Goal: Navigation & Orientation: Find specific page/section

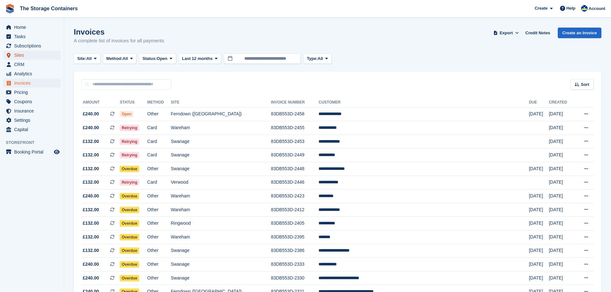
click at [24, 58] on span "Sites" at bounding box center [33, 55] width 39 height 9
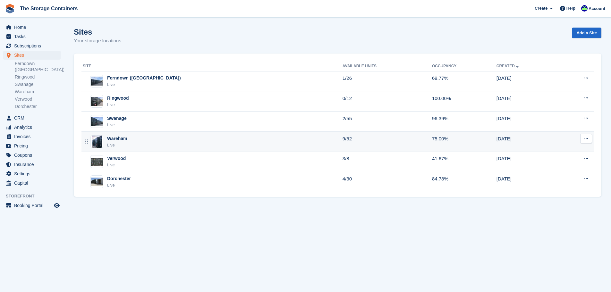
click at [184, 142] on div "Wareham Live" at bounding box center [213, 141] width 260 height 13
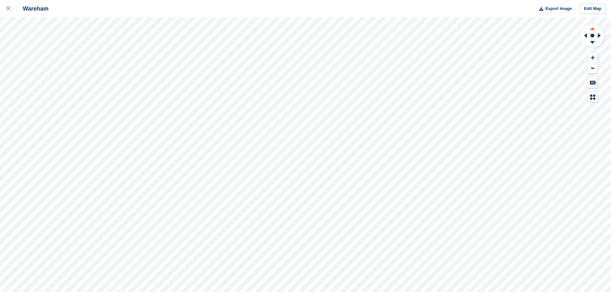
click at [592, 29] on icon at bounding box center [593, 28] width 4 height 3
click at [593, 43] on icon at bounding box center [593, 42] width 4 height 3
